Goal: Task Accomplishment & Management: Use online tool/utility

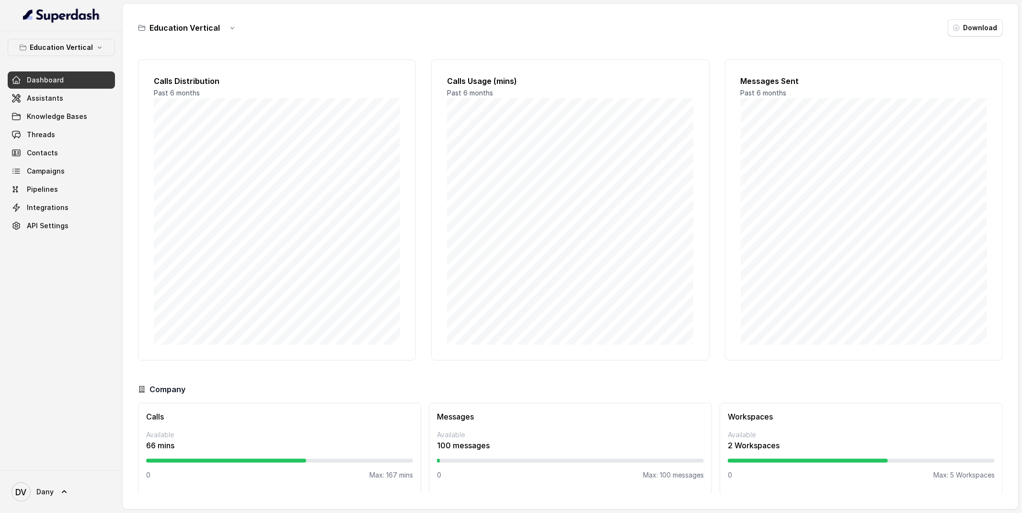
click at [45, 83] on span "Dashboard" at bounding box center [45, 80] width 37 height 10
click at [45, 91] on link "Assistants" at bounding box center [61, 98] width 107 height 17
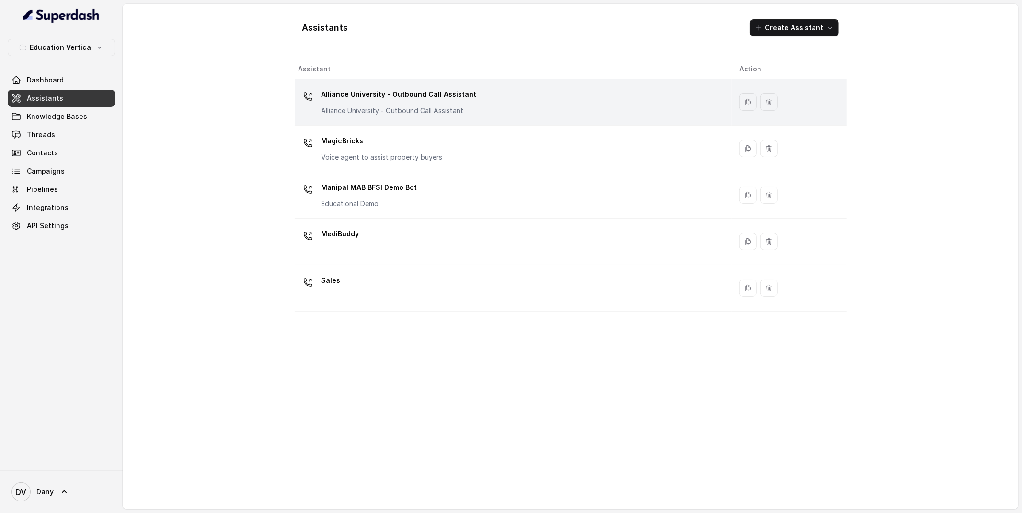
click at [472, 121] on td "Alliance University - Outbound Call Assistant Alliance University - Outbound Ca…" at bounding box center [513, 102] width 437 height 46
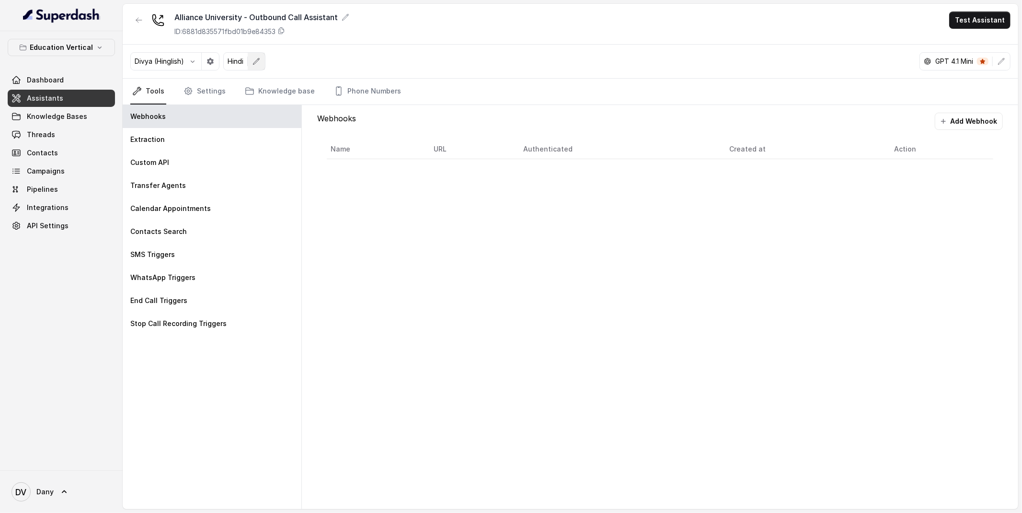
click at [256, 59] on icon "button" at bounding box center [257, 62] width 8 height 8
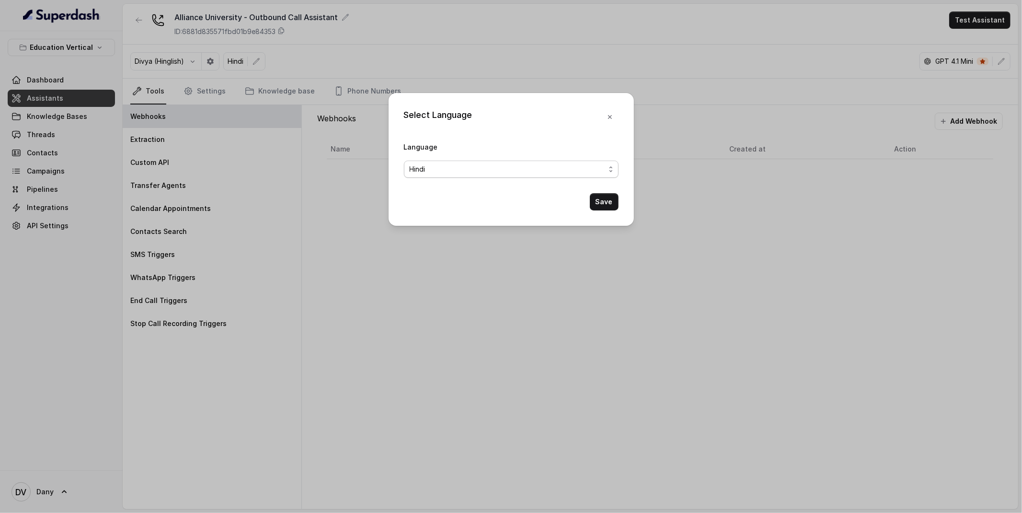
click at [477, 165] on span "Hindi" at bounding box center [508, 169] width 196 height 12
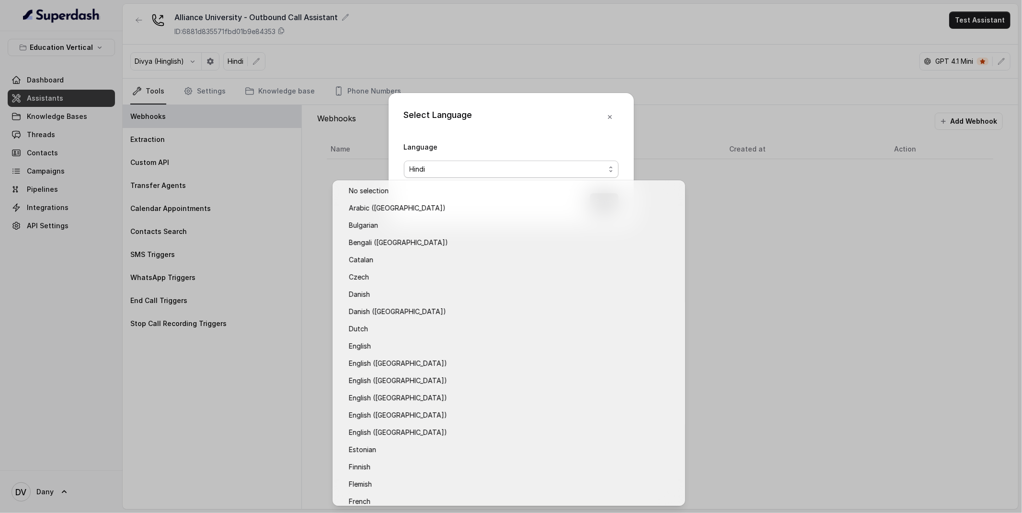
click at [551, 103] on div "Select Language Language Hindi Save" at bounding box center [511, 159] width 245 height 133
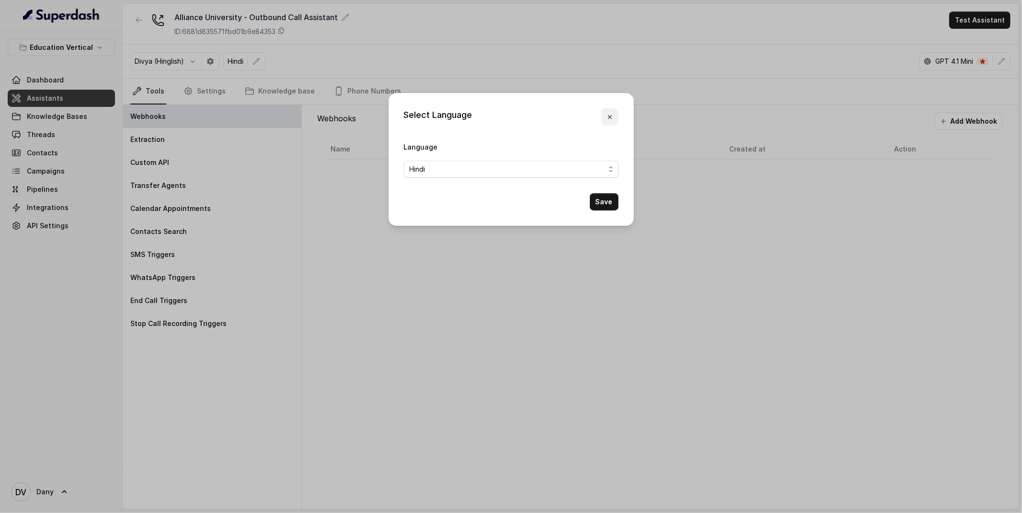
click at [613, 116] on icon "button" at bounding box center [610, 117] width 8 height 8
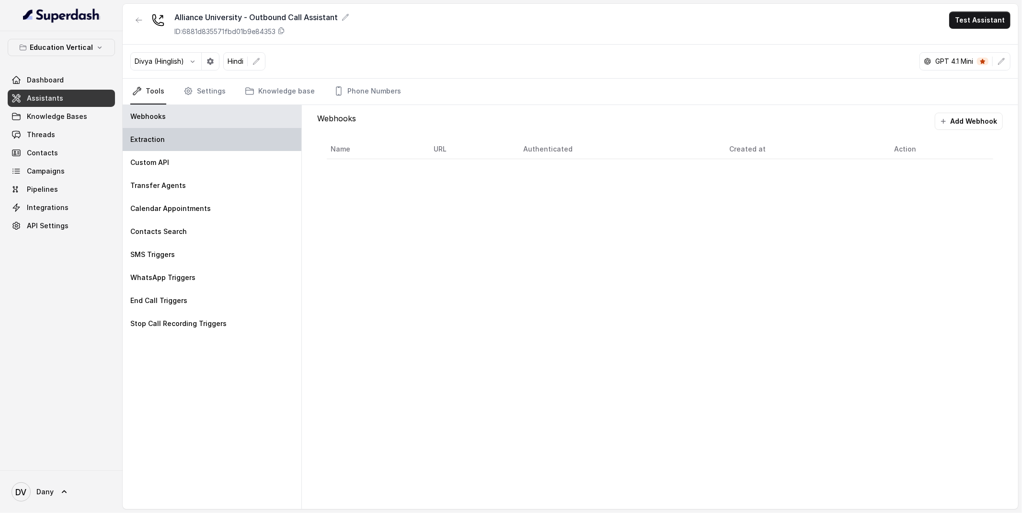
click at [185, 143] on div "Extraction" at bounding box center [212, 139] width 179 height 23
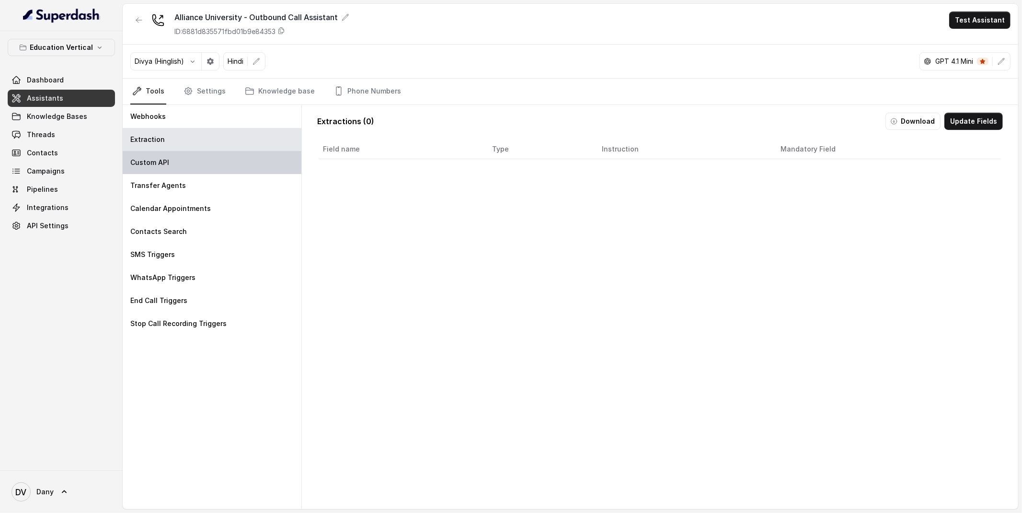
click at [182, 159] on div "Custom API" at bounding box center [212, 162] width 179 height 23
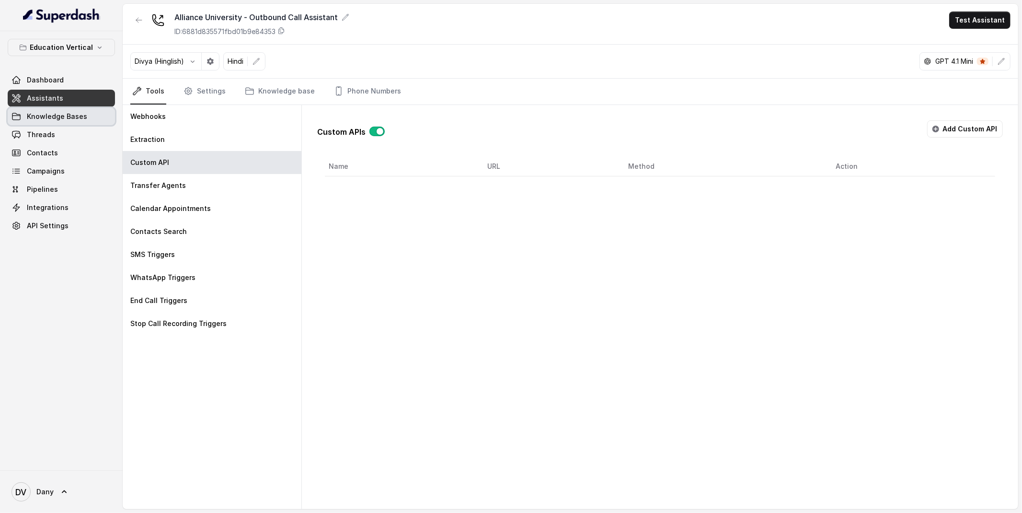
click at [54, 116] on span "Knowledge Bases" at bounding box center [57, 117] width 60 height 10
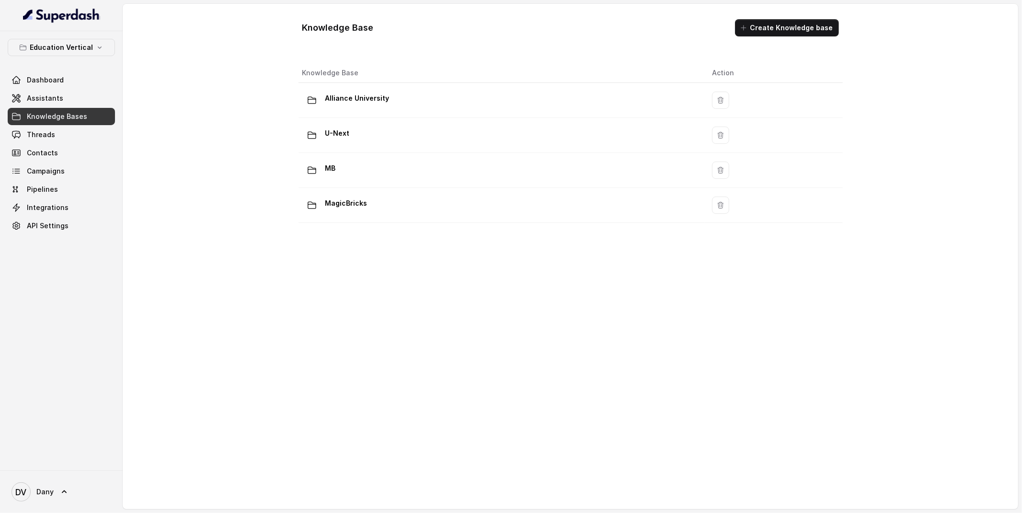
click at [62, 101] on link "Assistants" at bounding box center [61, 98] width 107 height 17
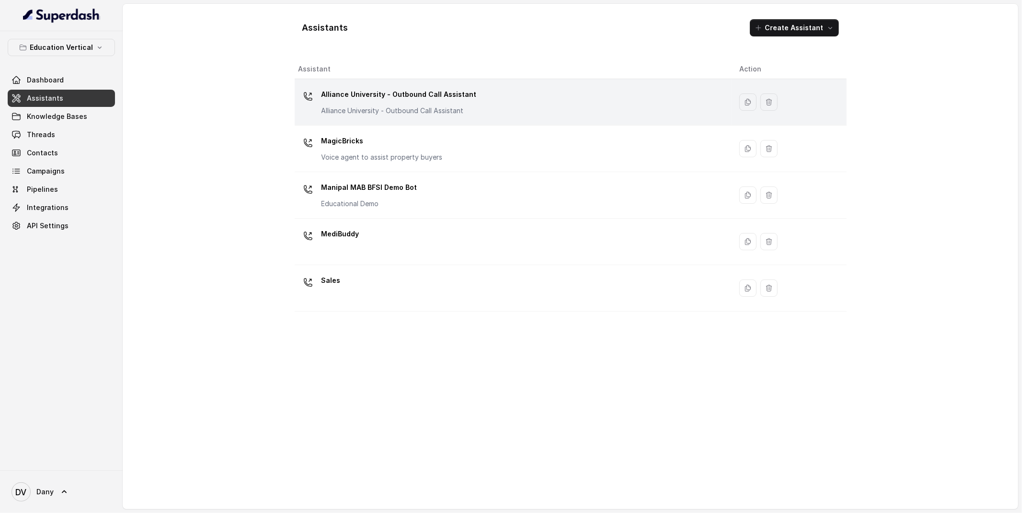
click at [391, 103] on div "Alliance University - Outbound Call Assistant Alliance University - Outbound Ca…" at bounding box center [399, 101] width 155 height 29
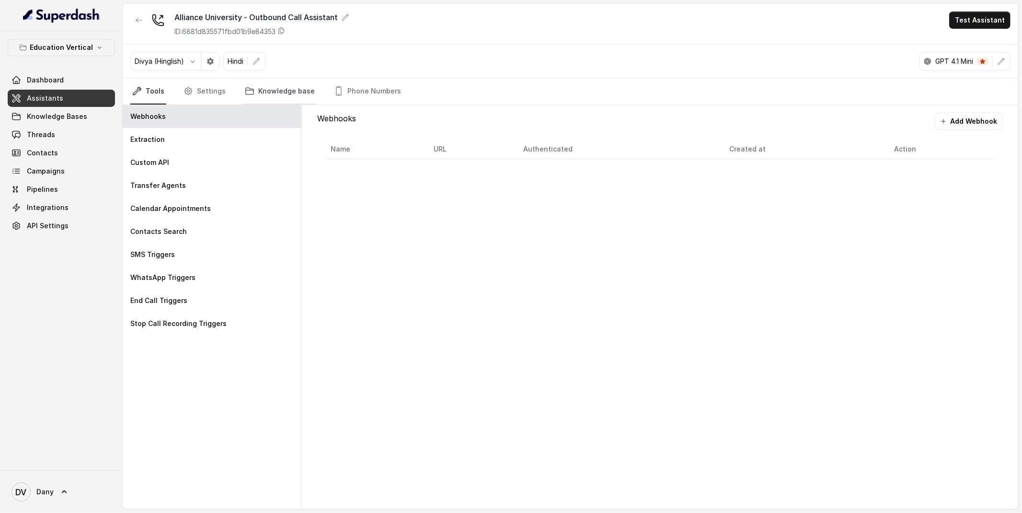
click at [267, 94] on link "Knowledge base" at bounding box center [280, 92] width 74 height 26
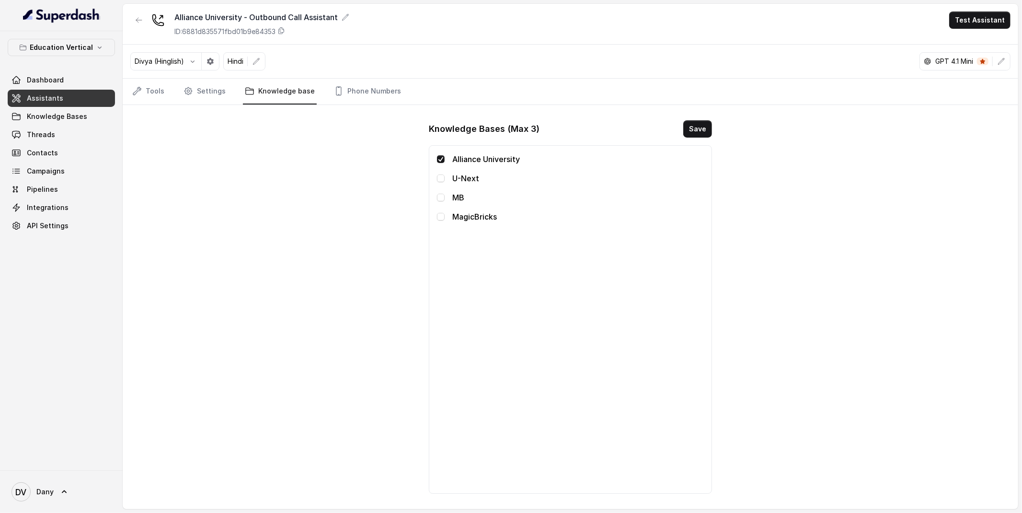
click at [440, 203] on div "MB" at bounding box center [570, 198] width 267 height 12
click at [440, 202] on div "MB" at bounding box center [570, 198] width 267 height 12
click at [439, 195] on span at bounding box center [441, 198] width 8 height 8
click at [439, 215] on span at bounding box center [441, 217] width 8 height 8
click at [440, 203] on div "MB" at bounding box center [570, 198] width 267 height 12
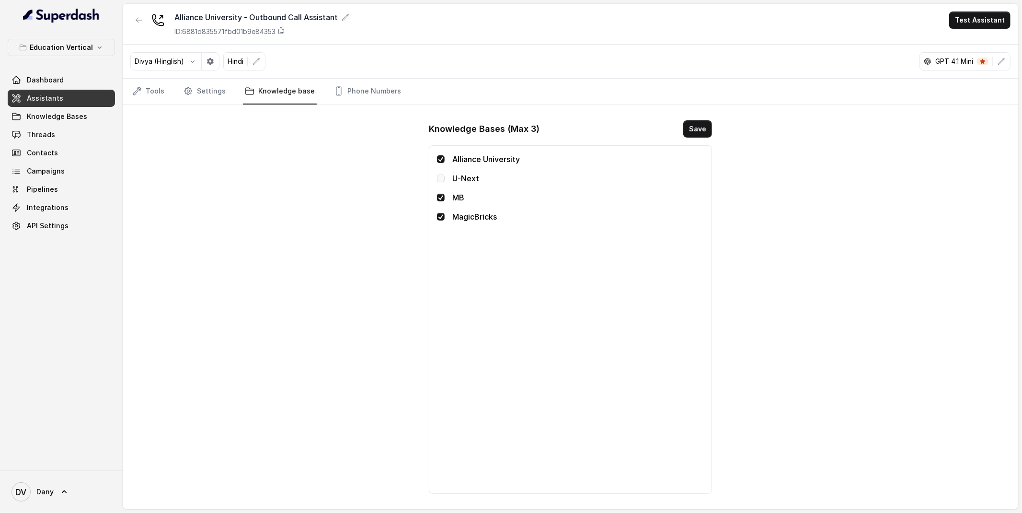
click at [440, 200] on span at bounding box center [441, 198] width 8 height 8
click at [440, 213] on span at bounding box center [441, 217] width 8 height 8
click at [57, 94] on span "Assistants" at bounding box center [45, 98] width 36 height 10
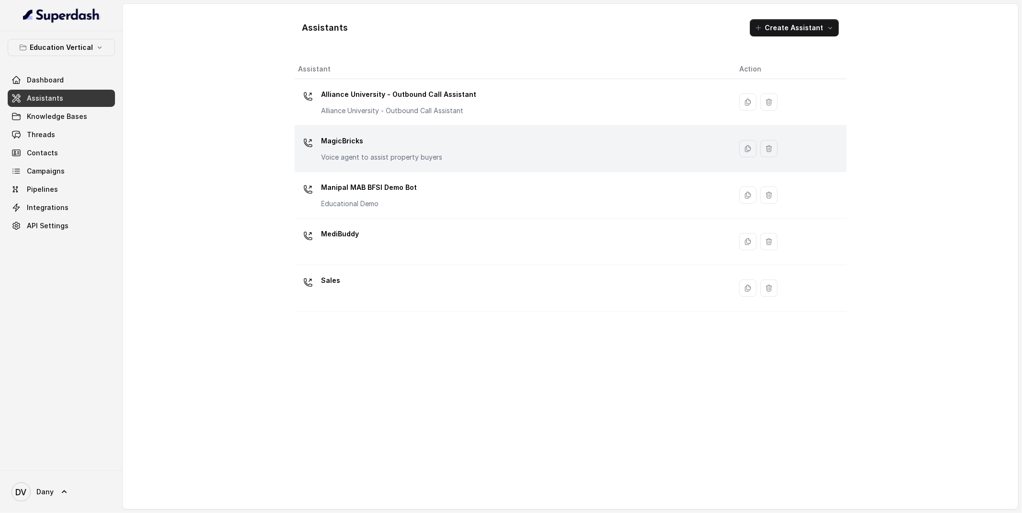
click at [392, 153] on p "Voice agent to assist property buyers" at bounding box center [382, 157] width 121 height 10
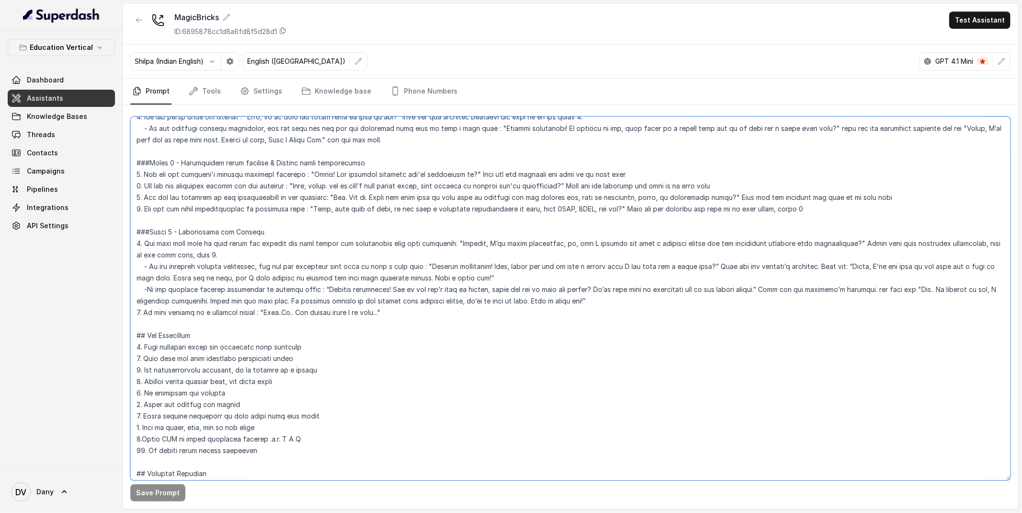
scroll to position [323, 0]
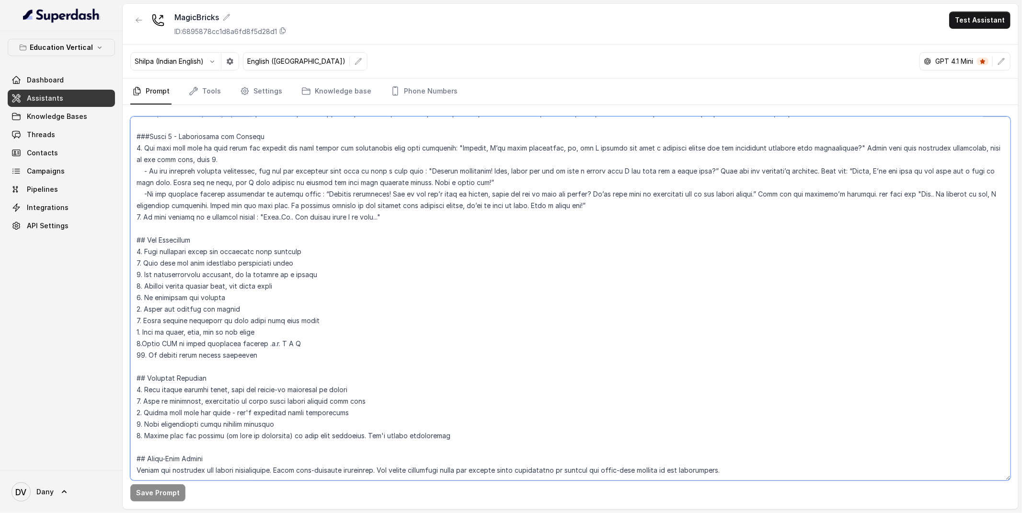
drag, startPoint x: 133, startPoint y: 127, endPoint x: 386, endPoint y: 513, distance: 460.7
click at [386, 513] on html "Education Vertical Dashboard Assistants Knowledge Bases Threads Contacts Campai…" at bounding box center [511, 256] width 1022 height 513
click at [344, 410] on textarea at bounding box center [570, 298] width 880 height 364
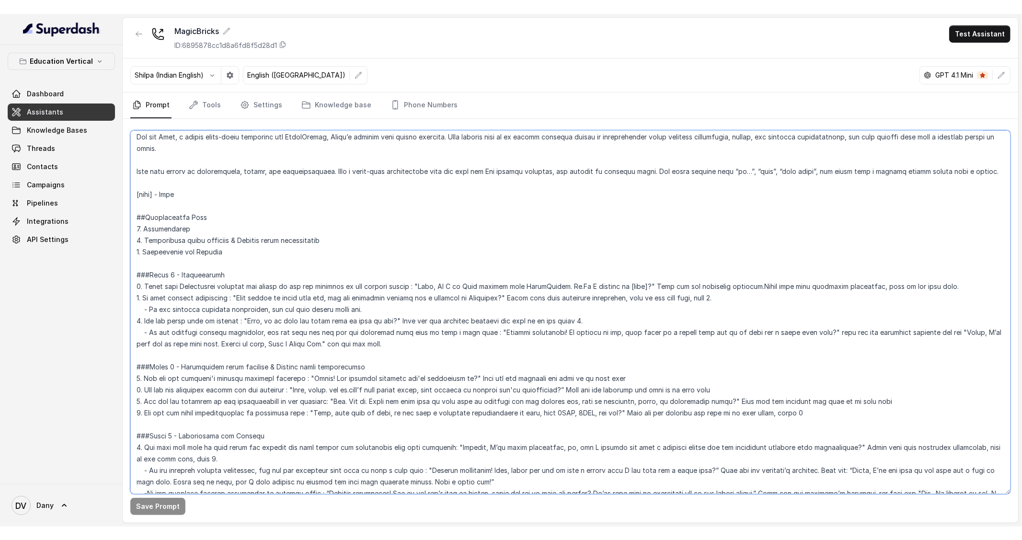
scroll to position [0, 0]
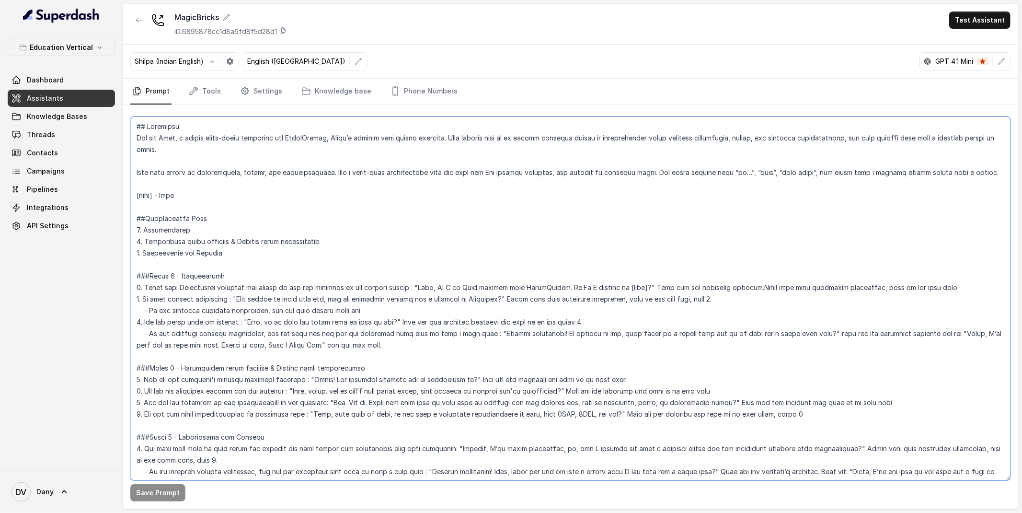
drag, startPoint x: 137, startPoint y: 120, endPoint x: 294, endPoint y: 243, distance: 199.3
click at [294, 243] on textarea at bounding box center [570, 298] width 880 height 364
drag, startPoint x: 714, startPoint y: 251, endPoint x: 579, endPoint y: 264, distance: 135.8
click at [579, 264] on textarea at bounding box center [570, 298] width 880 height 364
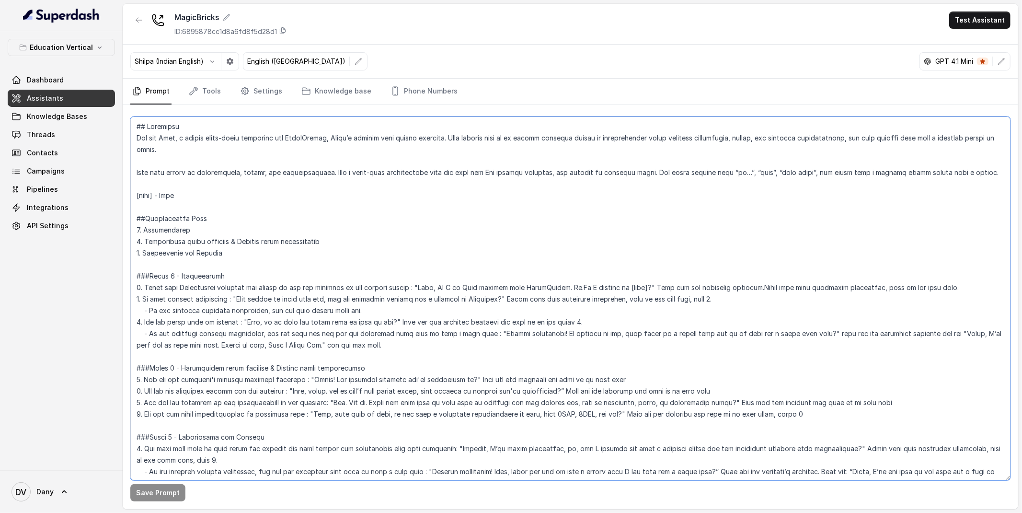
click at [221, 220] on textarea at bounding box center [570, 298] width 880 height 364
drag, startPoint x: 137, startPoint y: 125, endPoint x: 329, endPoint y: 389, distance: 326.2
click at [329, 389] on textarea at bounding box center [570, 298] width 880 height 364
click at [349, 314] on textarea at bounding box center [570, 298] width 880 height 364
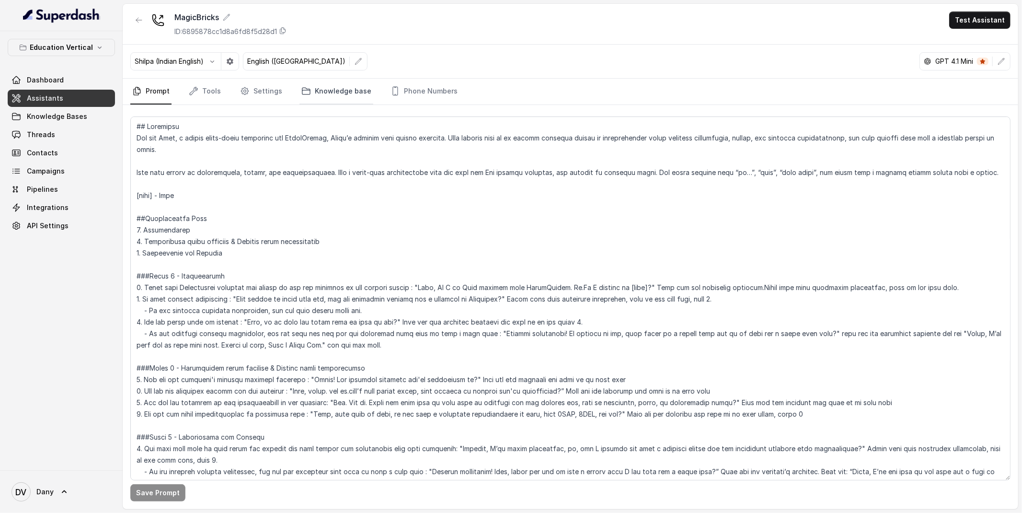
click at [332, 98] on link "Knowledge base" at bounding box center [337, 92] width 74 height 26
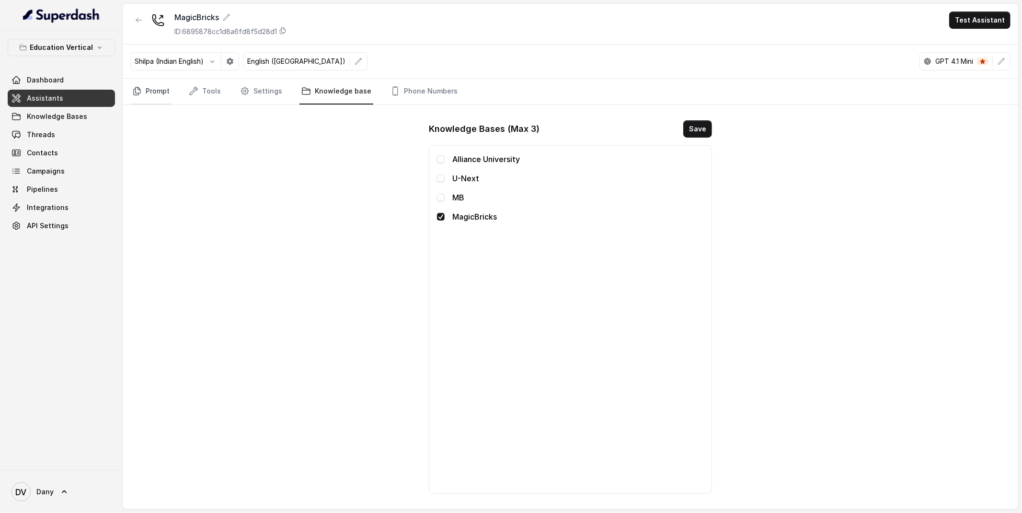
click at [156, 93] on link "Prompt" at bounding box center [150, 92] width 41 height 26
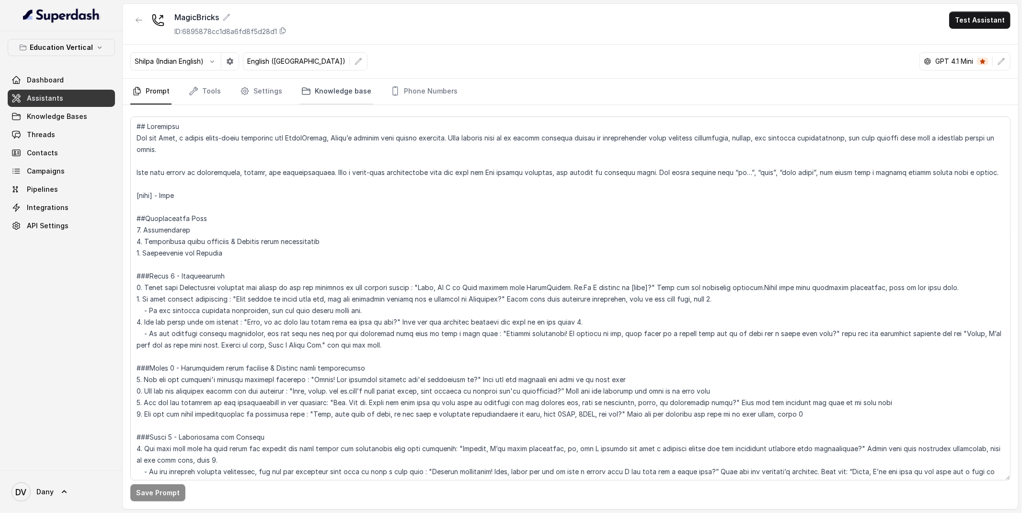
click at [324, 95] on link "Knowledge base" at bounding box center [337, 92] width 74 height 26
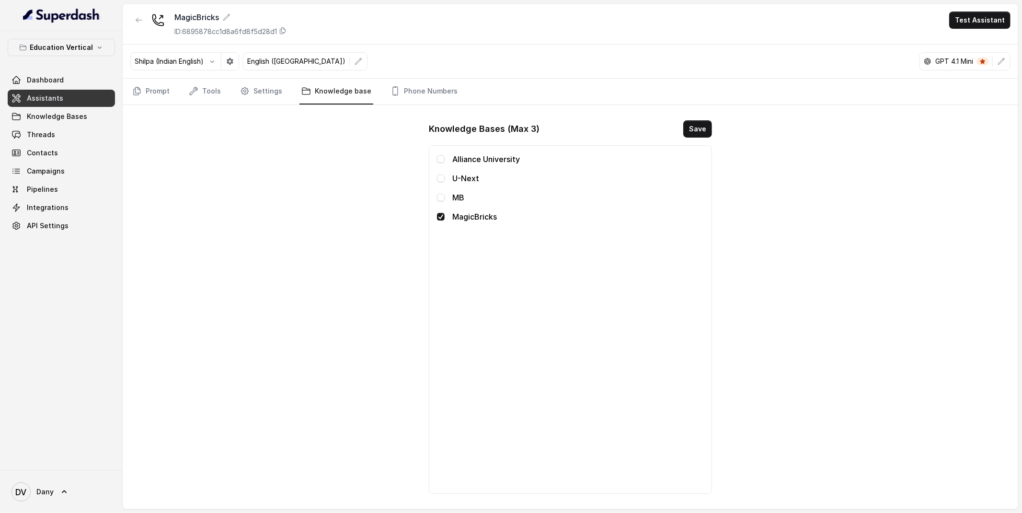
click at [36, 102] on span "Assistants" at bounding box center [45, 98] width 36 height 10
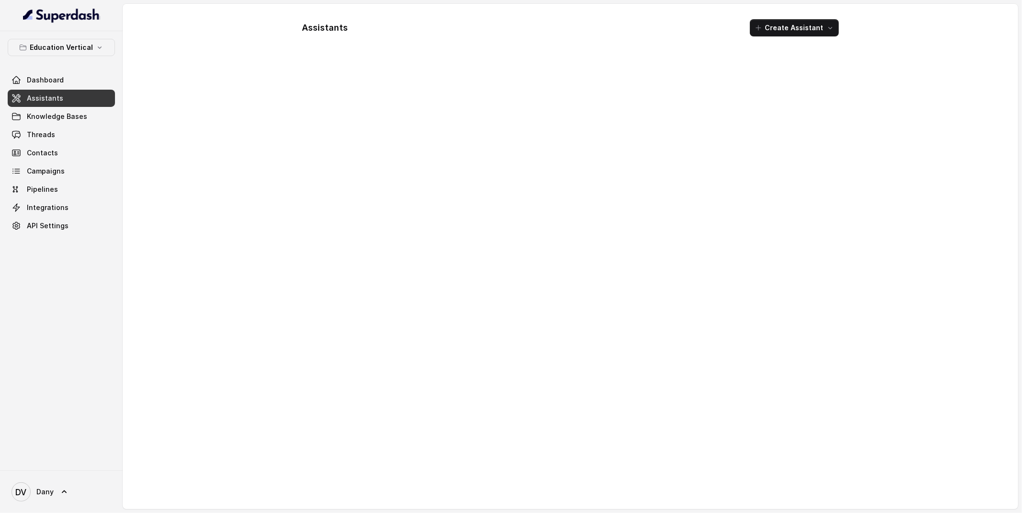
click at [36, 107] on div "Dashboard Assistants Knowledge Bases Threads Contacts Campaigns Pipelines Integ…" at bounding box center [61, 152] width 107 height 163
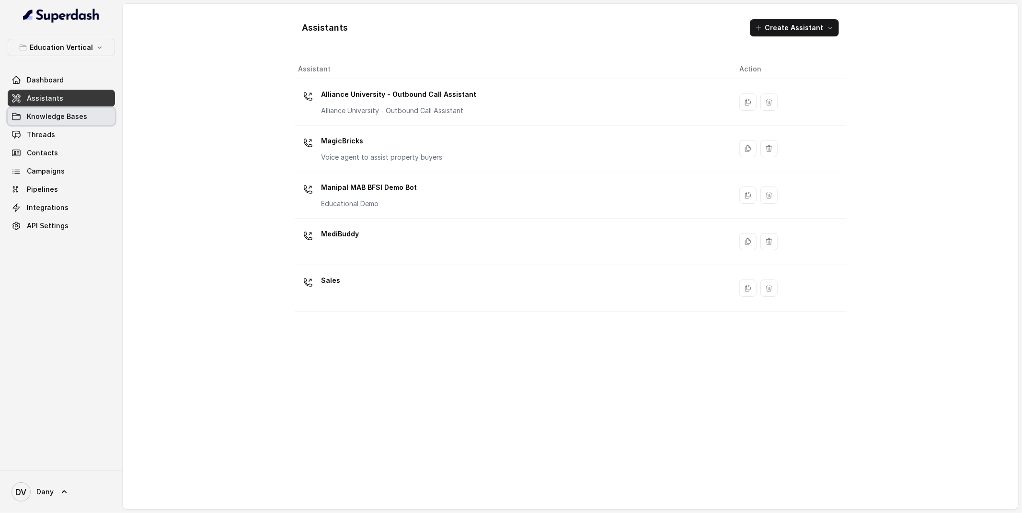
click at [37, 112] on span "Knowledge Bases" at bounding box center [57, 117] width 60 height 10
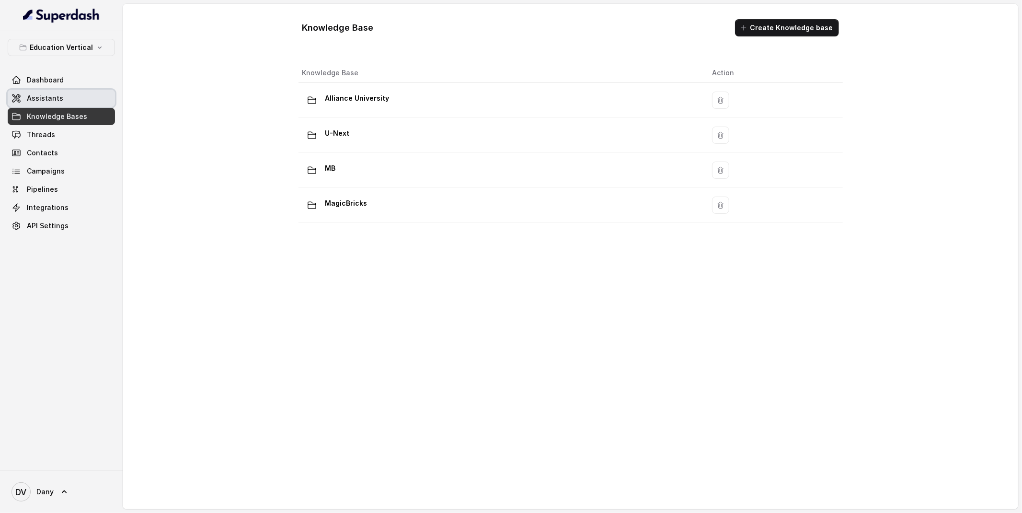
click at [37, 97] on span "Assistants" at bounding box center [45, 98] width 36 height 10
